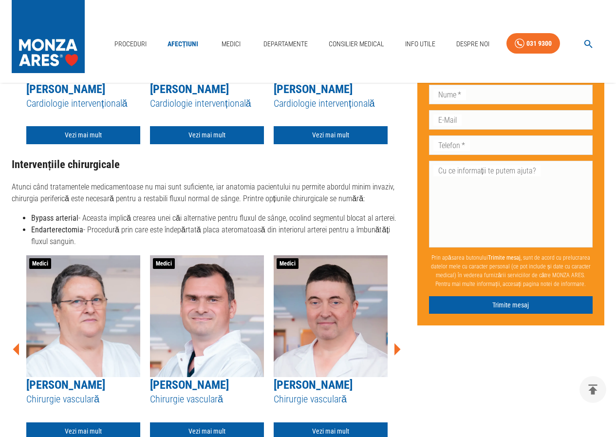
scroll to position [2205, 0]
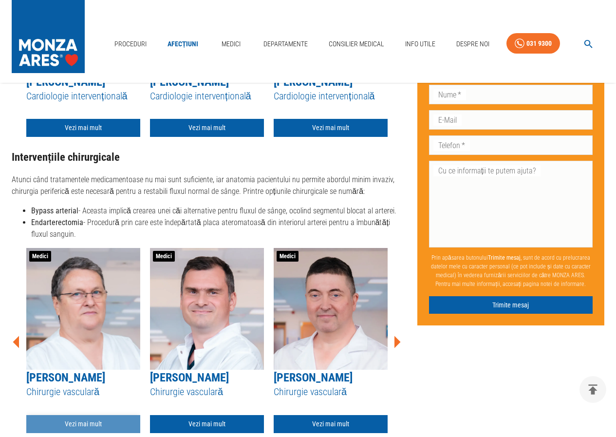
click at [91, 431] on link "Vezi mai mult" at bounding box center [83, 424] width 114 height 18
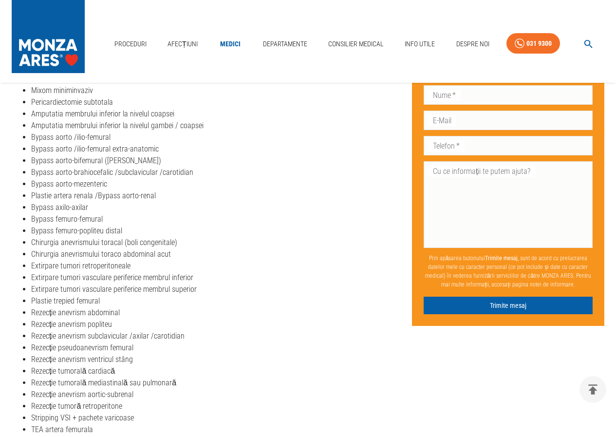
scroll to position [479, 0]
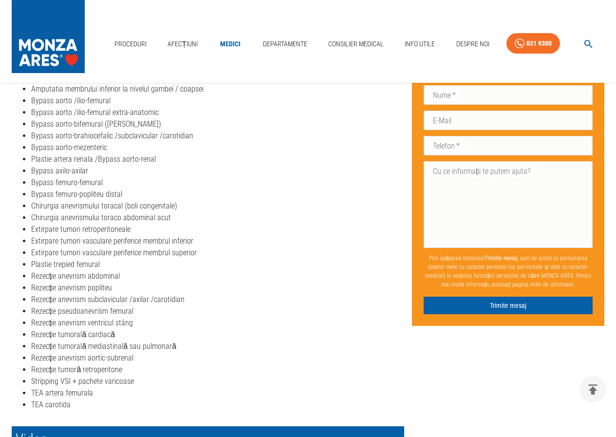
scroll to position [1297, 0]
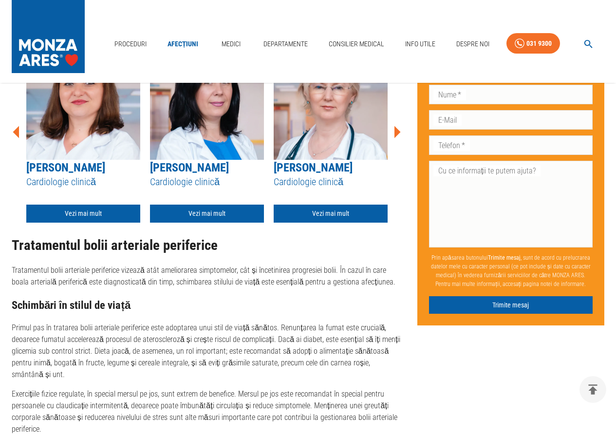
scroll to position [479, 0]
